Goal: Find specific page/section: Find specific page/section

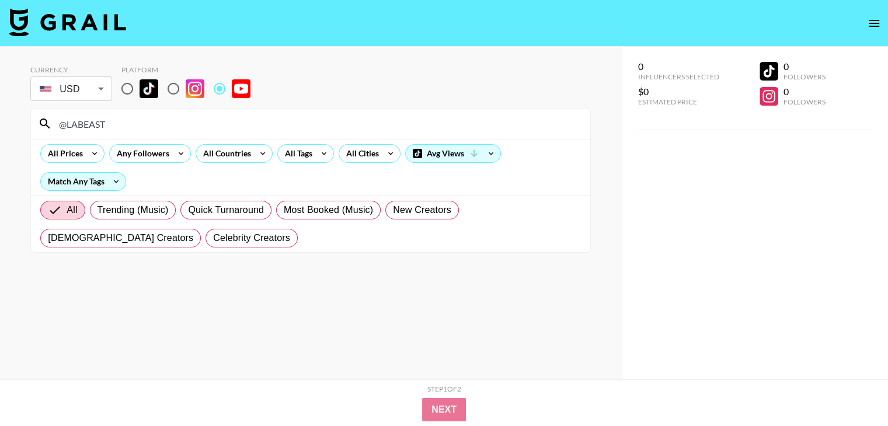
click at [187, 121] on input "@LABEAST" at bounding box center [317, 123] width 531 height 19
click at [159, 114] on input "@TheVerge" at bounding box center [317, 123] width 531 height 19
drag, startPoint x: 159, startPoint y: 114, endPoint x: 184, endPoint y: 113, distance: 25.7
click at [184, 113] on div "@TheVerge" at bounding box center [310, 124] width 559 height 30
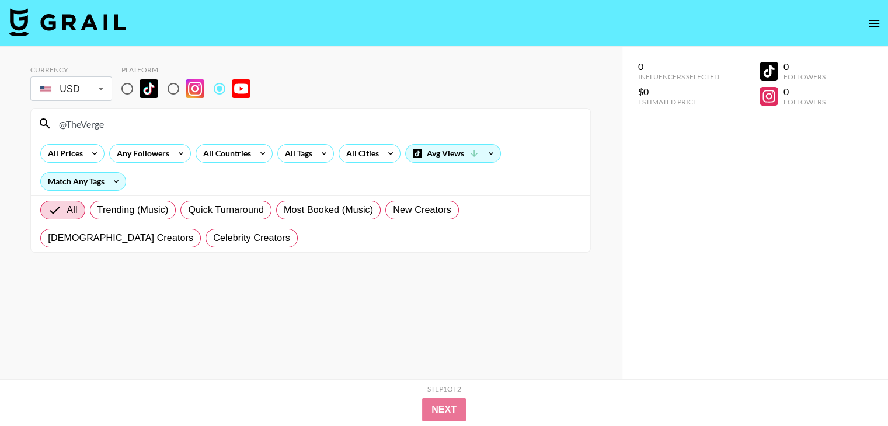
click at [179, 116] on input "@TheVerge" at bounding box center [317, 123] width 531 height 19
paste input "omsGuideUS"
click at [144, 124] on input "@TomsGuideUS" at bounding box center [317, 123] width 531 height 19
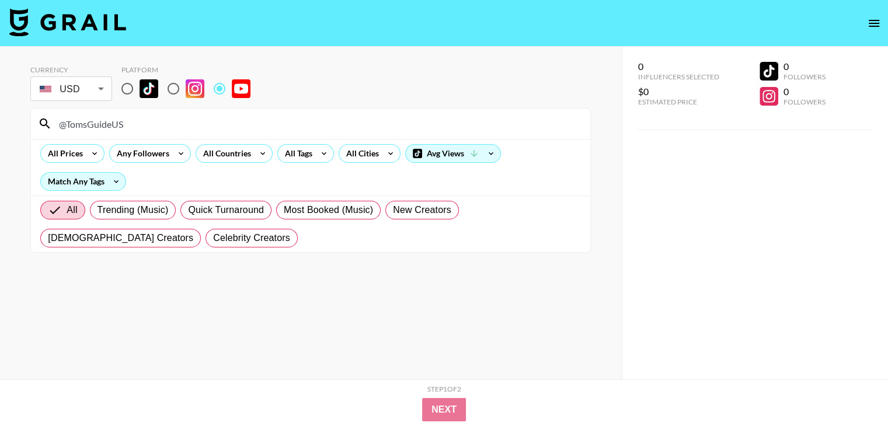
click at [144, 124] on input "@TomsGuideUS" at bounding box center [317, 123] width 531 height 19
paste input "echButMakeItReal"
click at [285, 116] on input "@TechButMakeItReal" at bounding box center [317, 123] width 531 height 19
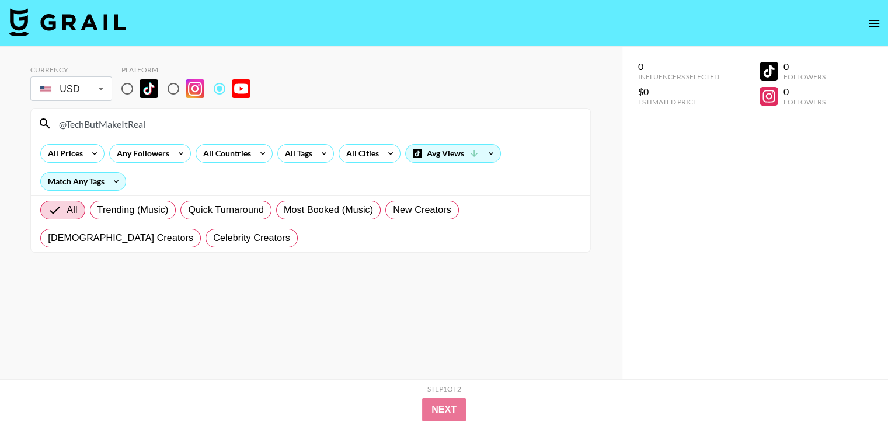
click at [285, 116] on input "@TechButMakeItReal" at bounding box center [317, 123] width 531 height 19
paste input "Daniel_Braun"
type input "@Daniel_Braun"
